Goal: Find specific page/section: Find specific page/section

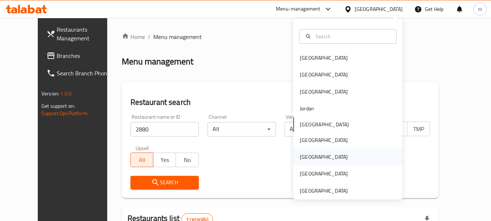
click at [308, 157] on div "[GEOGRAPHIC_DATA]" at bounding box center [324, 156] width 60 height 17
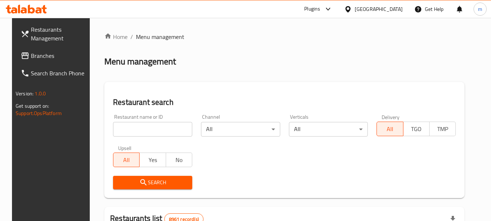
click at [31, 58] on span "Branches" at bounding box center [59, 55] width 57 height 9
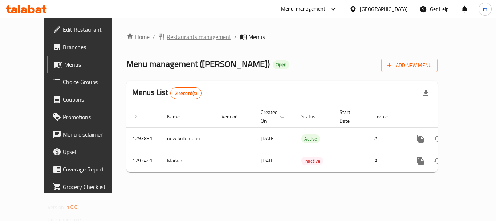
click at [175, 36] on span "Restaurants management" at bounding box center [199, 36] width 65 height 9
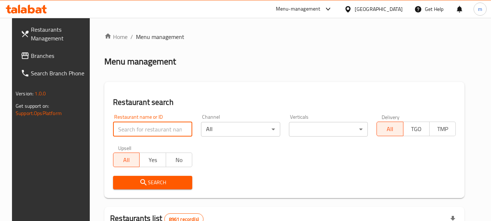
click at [163, 127] on input "search" at bounding box center [152, 129] width 79 height 15
paste input "699001"
type input "699001"
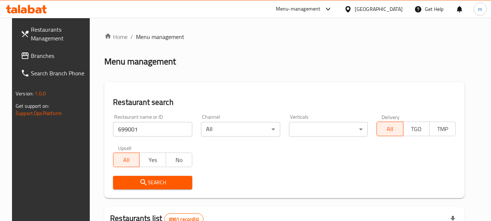
click at [159, 182] on span "Search" at bounding box center [153, 182] width 68 height 9
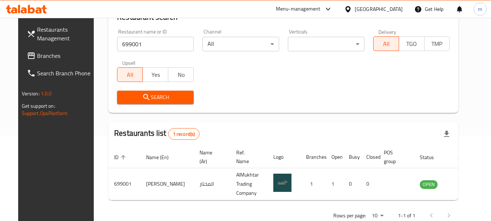
scroll to position [97, 0]
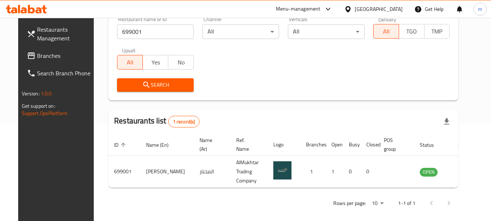
click at [392, 6] on div "[GEOGRAPHIC_DATA]" at bounding box center [379, 9] width 48 height 8
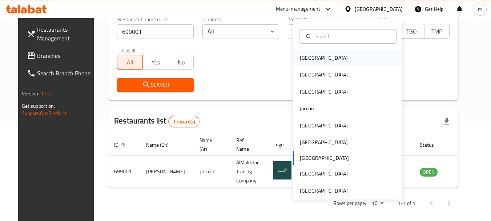
click at [315, 61] on div "[GEOGRAPHIC_DATA]" at bounding box center [324, 57] width 60 height 17
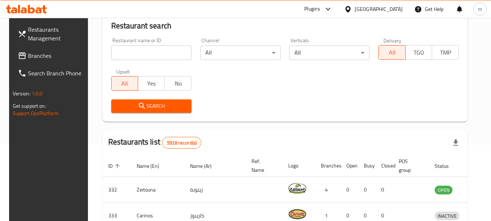
scroll to position [97, 0]
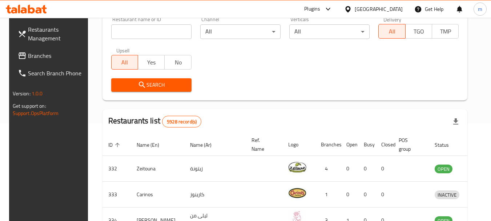
click at [40, 61] on link "Branches" at bounding box center [51, 55] width 79 height 17
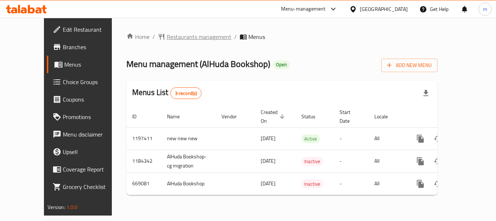
click at [175, 33] on span "Restaurants management" at bounding box center [199, 36] width 65 height 9
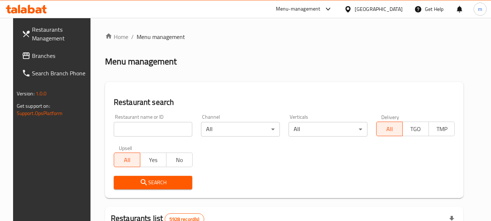
click at [137, 132] on input "search" at bounding box center [153, 129] width 79 height 15
paste input "642211"
type input "642211"
click at [147, 185] on span "Search" at bounding box center [153, 182] width 67 height 9
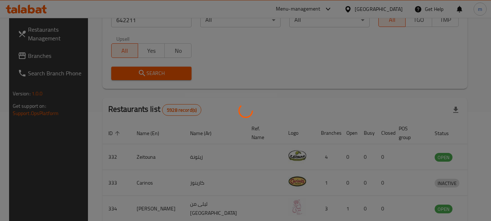
scroll to position [97, 0]
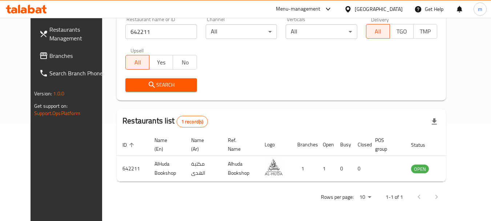
click at [389, 11] on div "[GEOGRAPHIC_DATA]" at bounding box center [379, 9] width 48 height 8
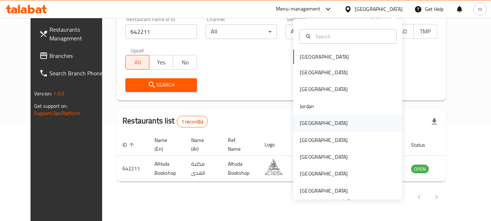
click at [305, 116] on div "[GEOGRAPHIC_DATA]" at bounding box center [324, 122] width 60 height 17
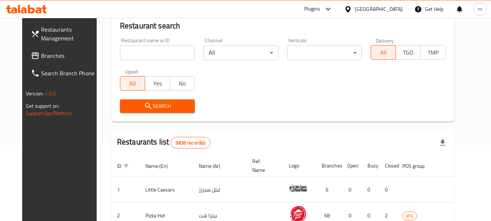
scroll to position [97, 0]
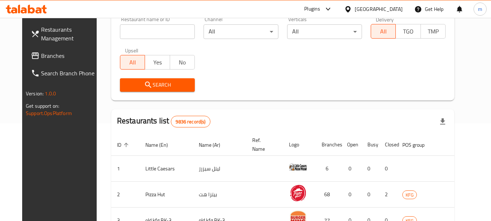
click at [41, 57] on span "Branches" at bounding box center [69, 55] width 57 height 9
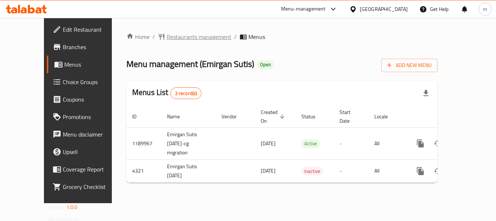
click at [167, 35] on span "Restaurants management" at bounding box center [199, 36] width 65 height 9
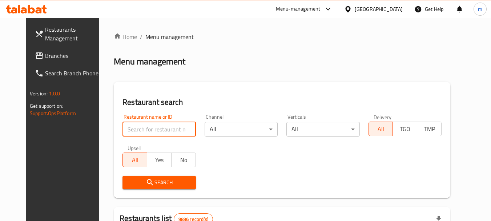
click at [138, 129] on input "search" at bounding box center [158, 129] width 73 height 15
paste input "2744"
type input "2744"
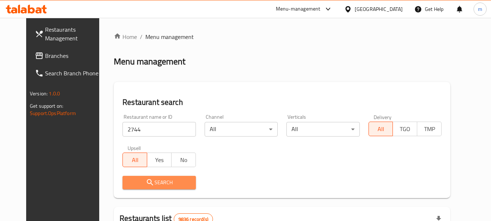
click at [146, 181] on span "Search" at bounding box center [158, 182] width 61 height 9
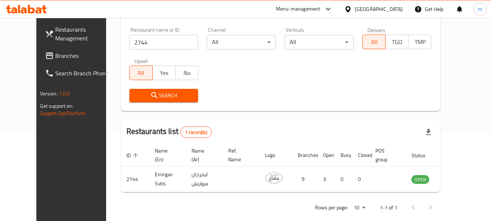
scroll to position [97, 0]
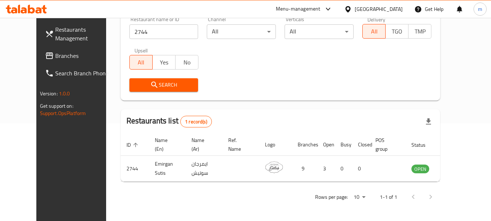
click at [391, 7] on div "[GEOGRAPHIC_DATA]" at bounding box center [379, 9] width 48 height 8
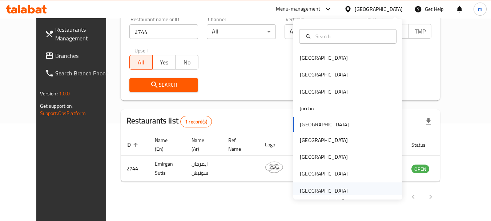
click at [324, 185] on div "[GEOGRAPHIC_DATA]" at bounding box center [324, 190] width 60 height 17
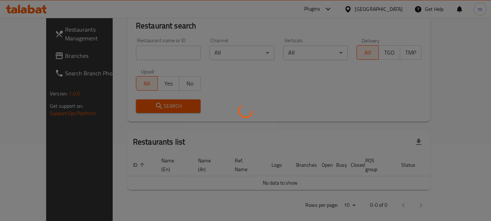
scroll to position [97, 0]
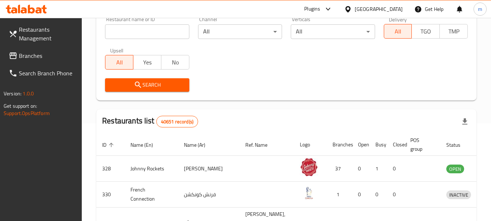
click at [16, 56] on icon at bounding box center [12, 55] width 7 height 7
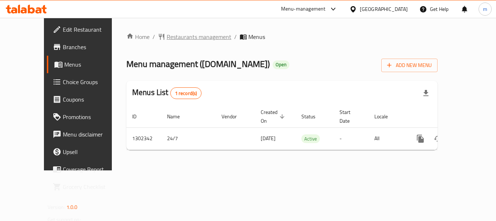
click at [167, 38] on span "Restaurants management" at bounding box center [199, 36] width 65 height 9
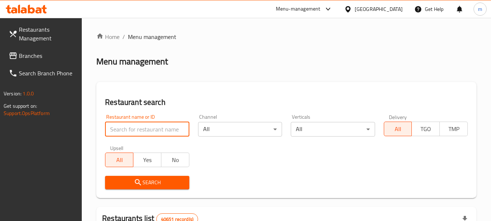
click at [143, 128] on input "search" at bounding box center [147, 129] width 84 height 15
paste input "702400"
type input "702400"
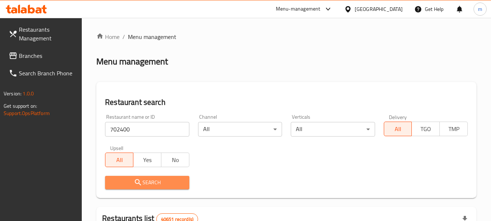
click at [156, 182] on span "Search" at bounding box center [147, 182] width 72 height 9
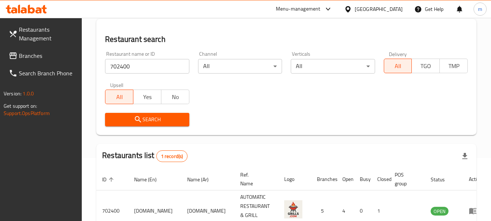
scroll to position [104, 0]
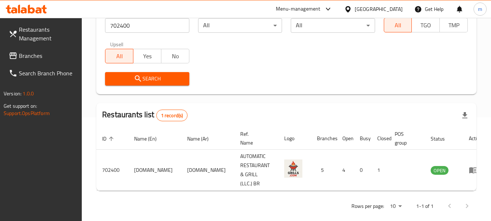
click at [383, 12] on div "United Arab Emirates" at bounding box center [379, 9] width 48 height 8
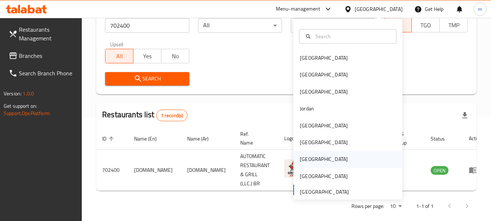
click at [301, 160] on div "[GEOGRAPHIC_DATA]" at bounding box center [324, 159] width 48 height 8
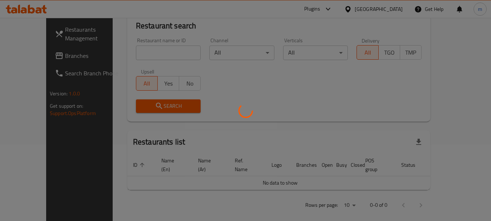
scroll to position [104, 0]
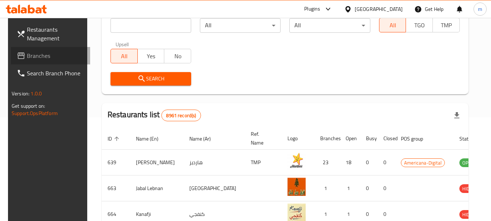
click at [29, 53] on span "Branches" at bounding box center [55, 55] width 57 height 9
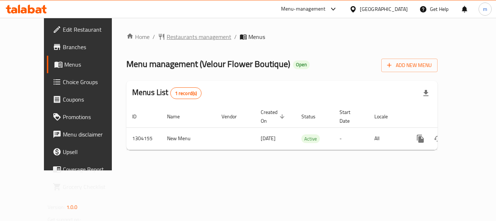
click at [169, 39] on span "Restaurants management" at bounding box center [199, 36] width 65 height 9
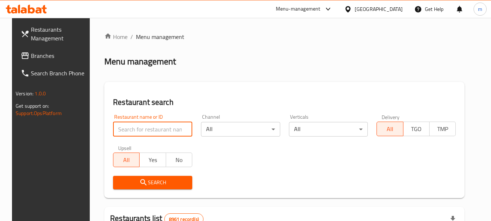
click at [142, 126] on input "search" at bounding box center [152, 129] width 79 height 15
paste input "703085"
type input "703085"
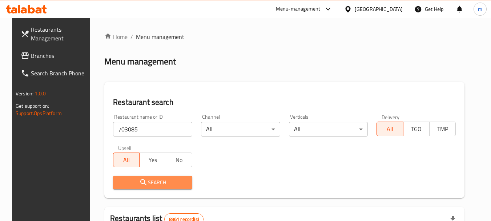
click at [142, 181] on span "Search" at bounding box center [153, 182] width 68 height 9
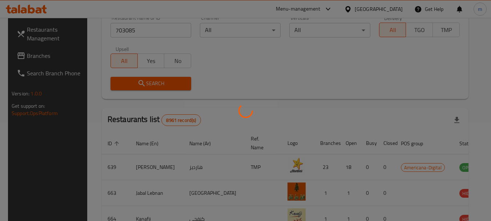
scroll to position [104, 0]
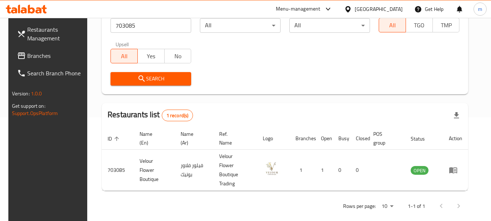
click at [27, 58] on span "Branches" at bounding box center [55, 55] width 57 height 9
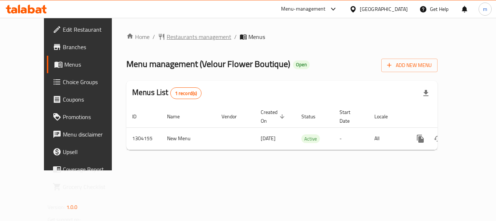
click at [171, 36] on span "Restaurants management" at bounding box center [199, 36] width 65 height 9
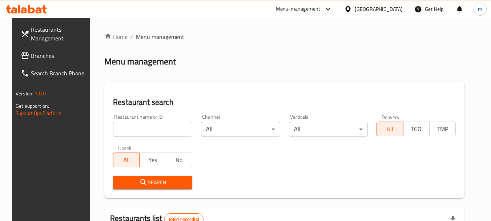
click at [153, 130] on input "search" at bounding box center [152, 129] width 79 height 15
paste input "703085"
type input "703085"
click at [149, 183] on span "Search" at bounding box center [153, 182] width 68 height 9
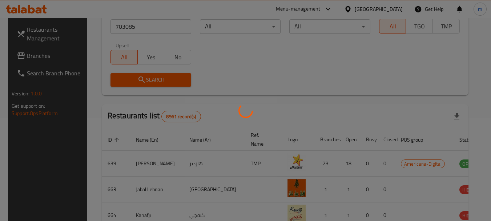
scroll to position [104, 0]
